Goal: Navigation & Orientation: Find specific page/section

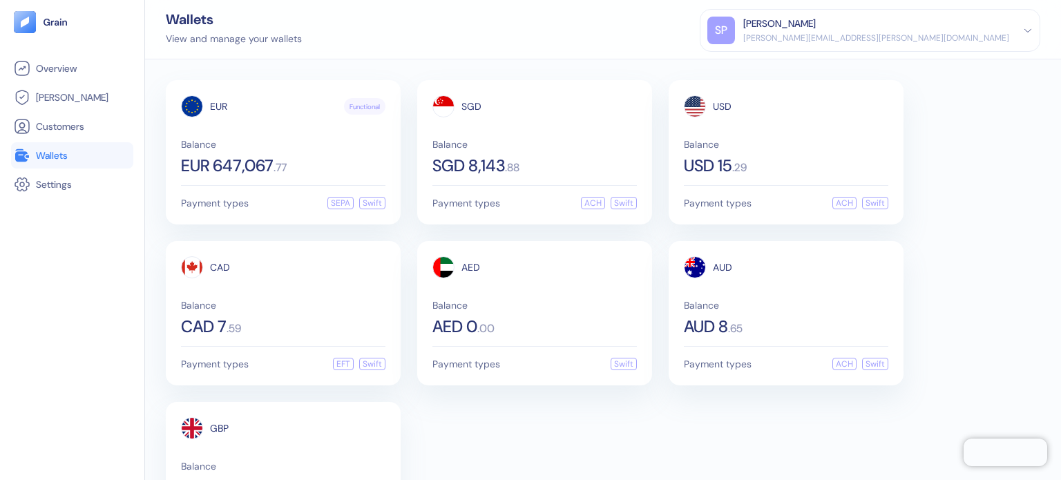
click at [566, 33] on div "Wallets View and manage your wallets SP Shridatta Patil shridatta.patil@stuba.c…" at bounding box center [603, 29] width 916 height 59
click at [296, 164] on div "EUR 647,067 . 77" at bounding box center [283, 166] width 204 height 17
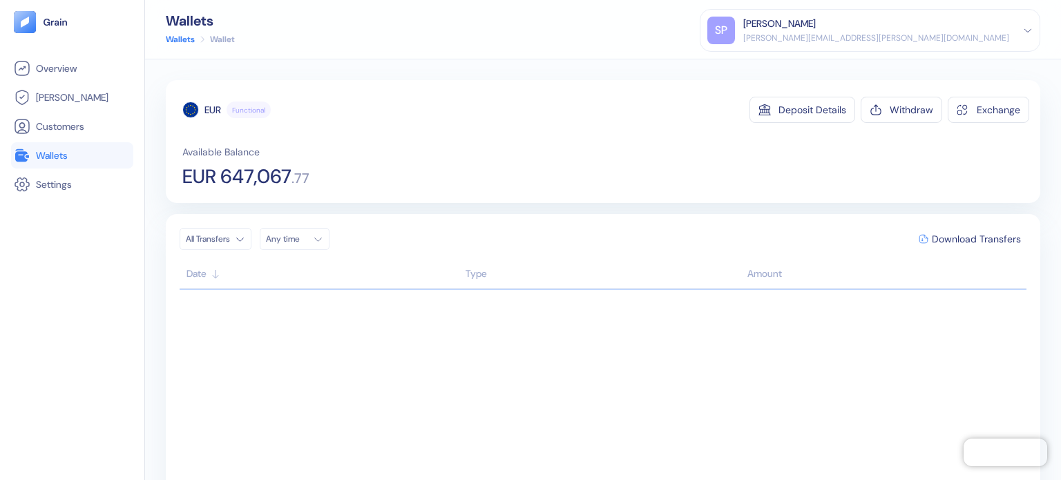
click at [59, 157] on span "Wallets" at bounding box center [52, 156] width 32 height 14
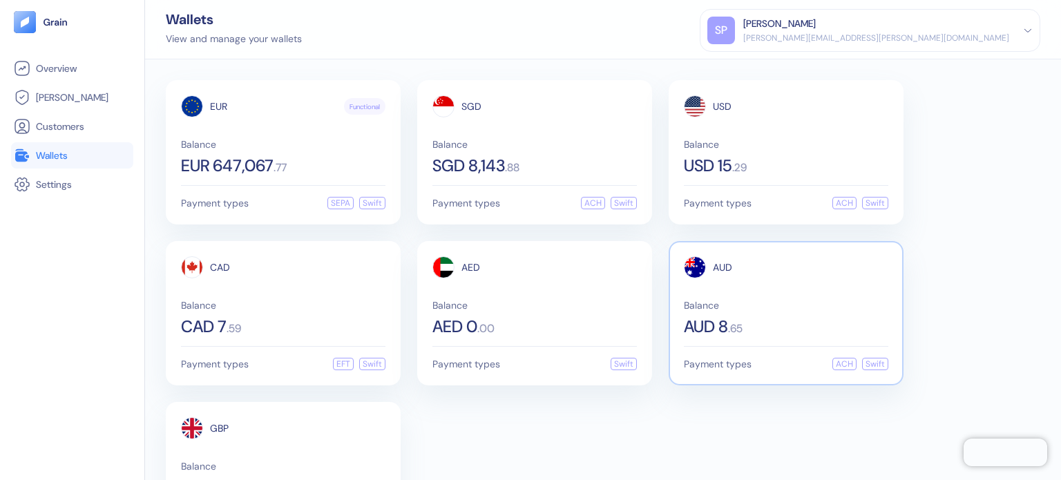
scroll to position [84, 0]
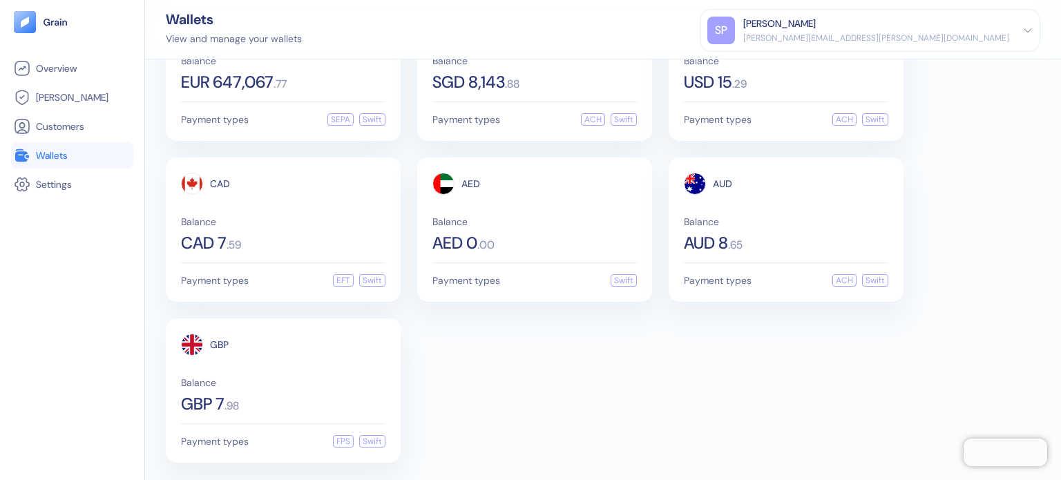
click at [789, 379] on div "EUR Functional Balance EUR 647,067 . 77 Payment types SEPA Swift SGD Balance SG…" at bounding box center [603, 230] width 875 height 466
click at [624, 408] on div "EUR Functional Balance EUR 647,067 . 77 Payment types SEPA Swift SGD Balance SG…" at bounding box center [603, 230] width 875 height 466
